Goal: Information Seeking & Learning: Learn about a topic

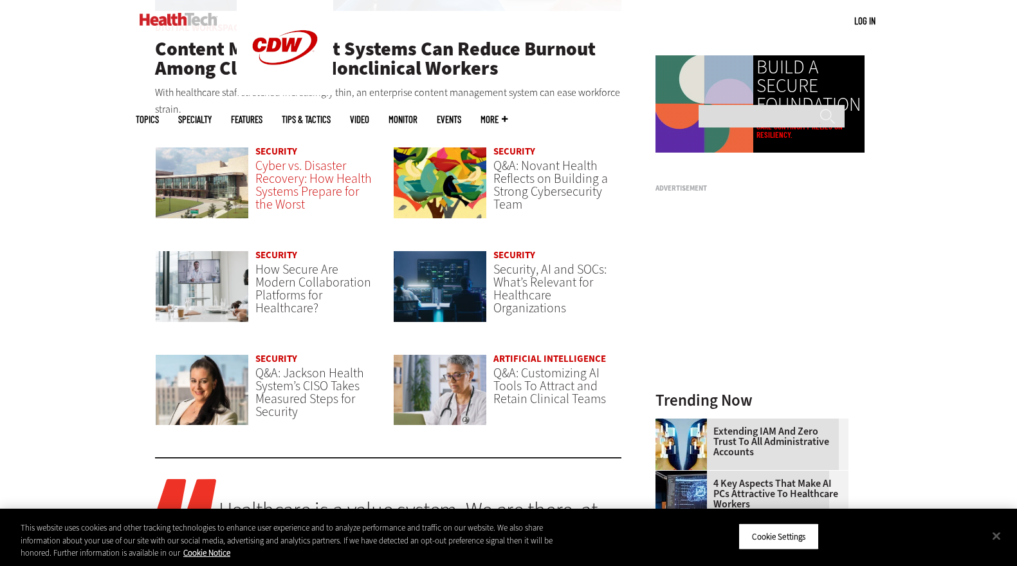
scroll to position [965, 0]
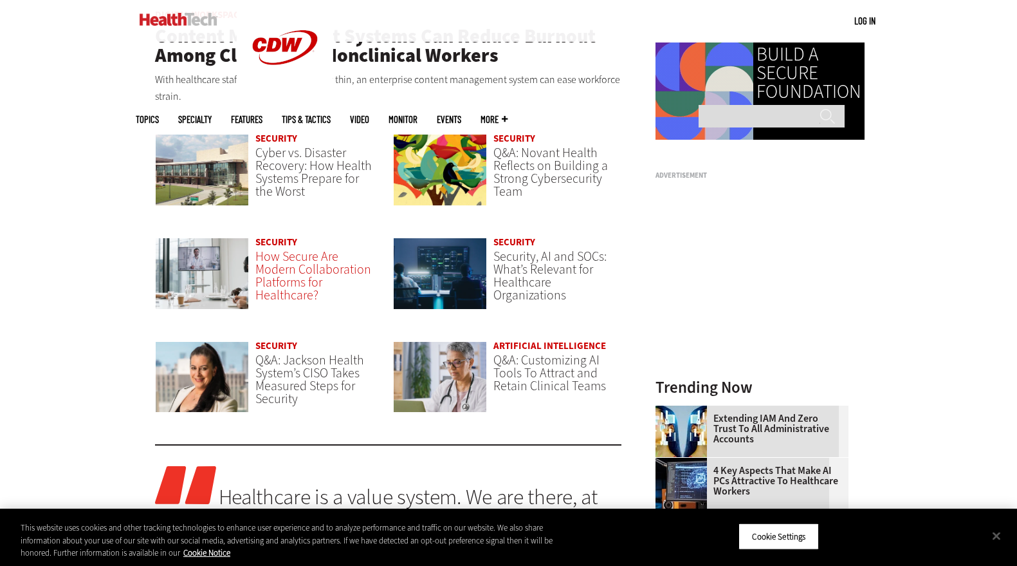
click at [314, 288] on span "How Secure Are Modern Collaboration Platforms for Healthcare?" at bounding box center [313, 276] width 116 height 56
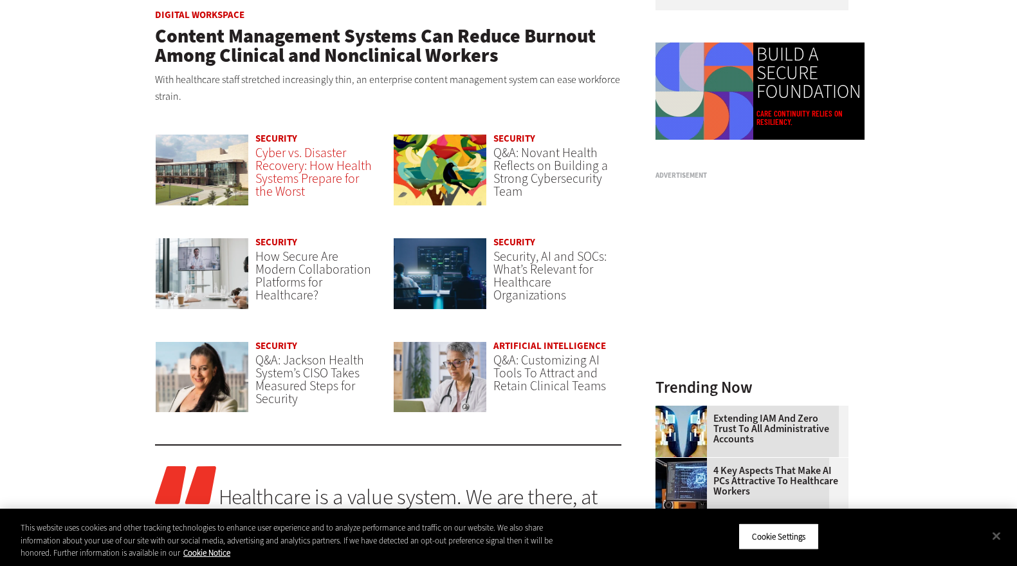
click at [318, 162] on span "Cyber vs. Disaster Recovery: How Health Systems Prepare for the Worst" at bounding box center [313, 172] width 116 height 56
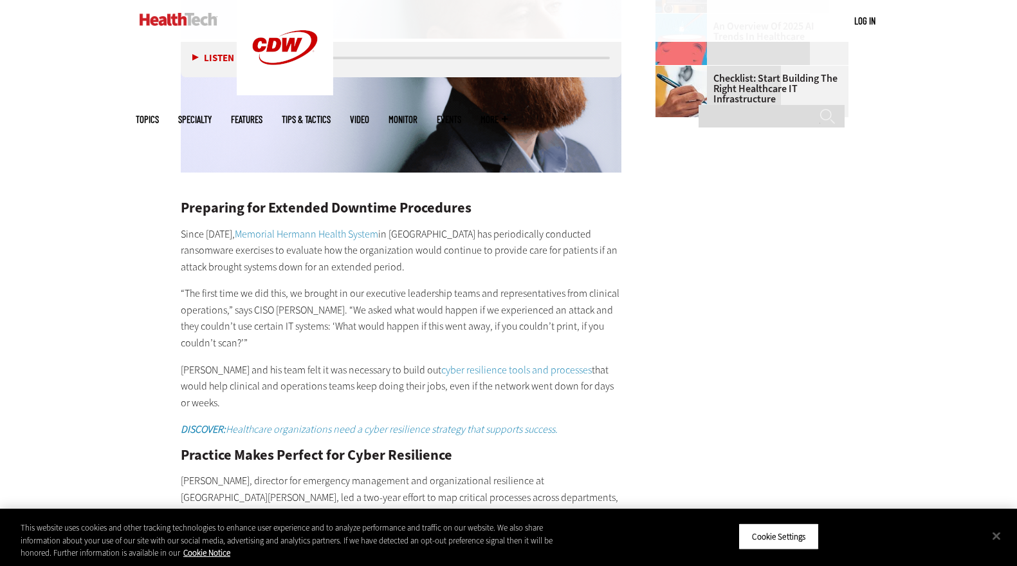
scroll to position [2124, 0]
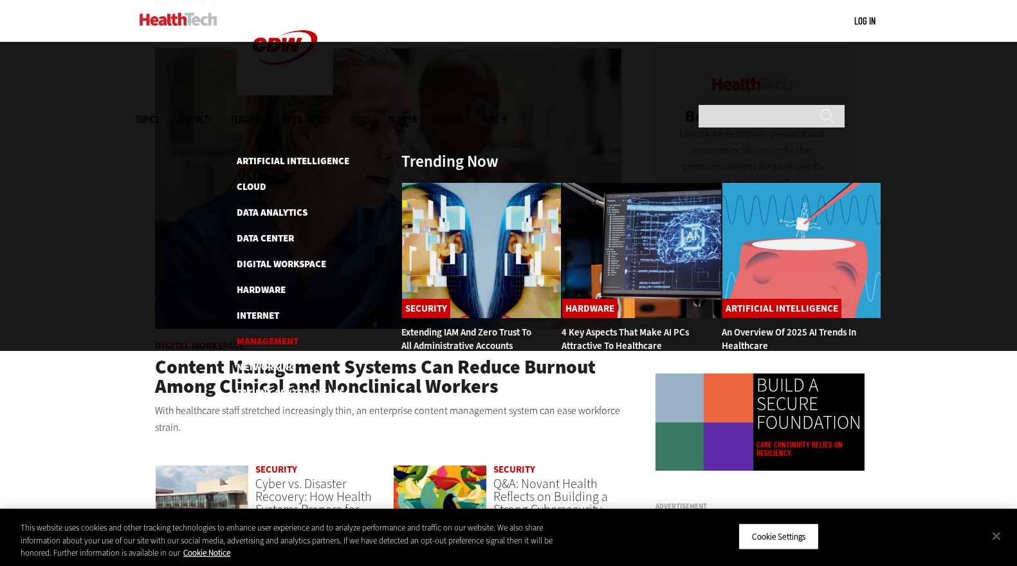
scroll to position [643, 0]
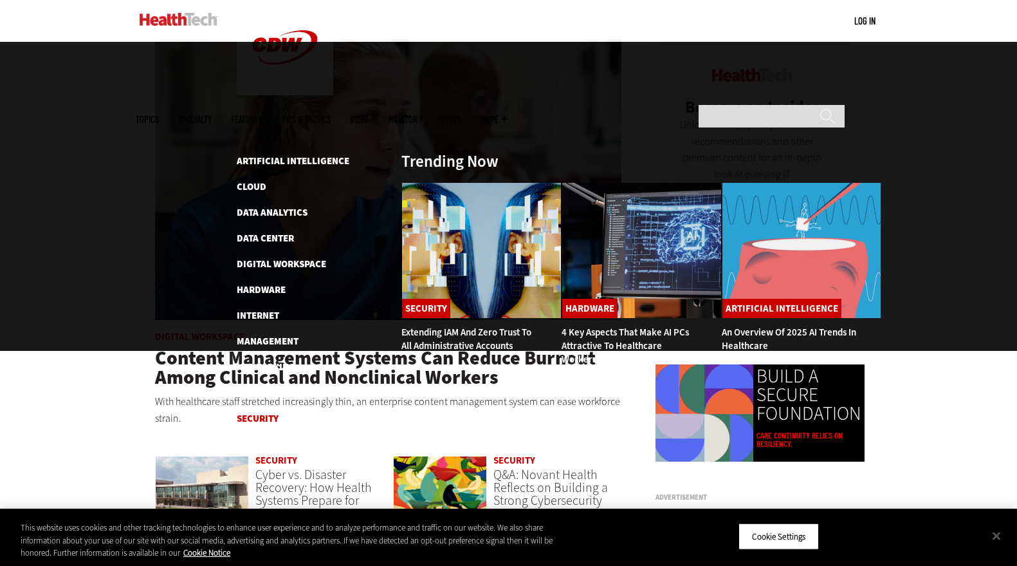
click at [267, 412] on link "Security" at bounding box center [258, 418] width 42 height 13
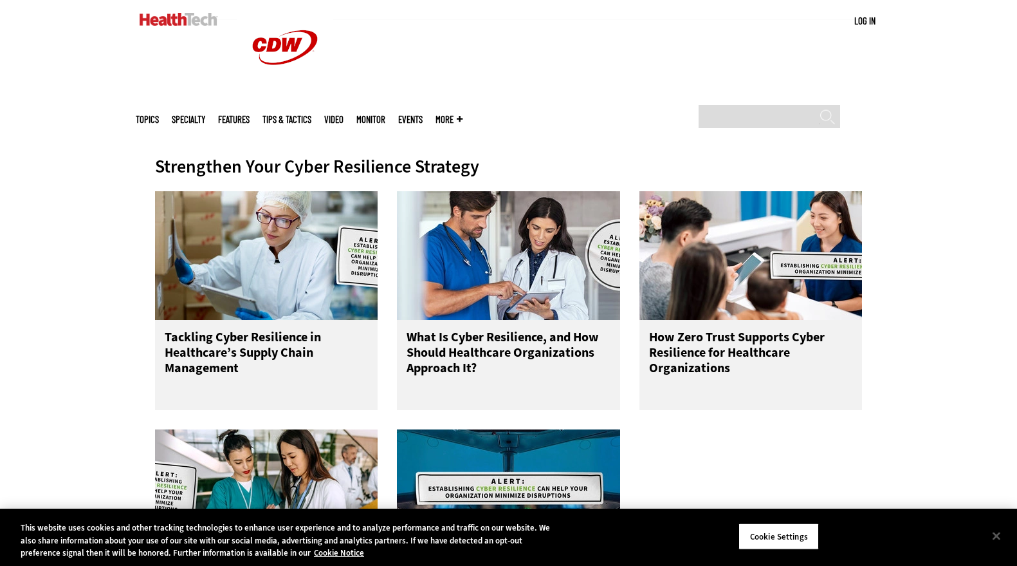
scroll to position [450, 0]
